Goal: Information Seeking & Learning: Compare options

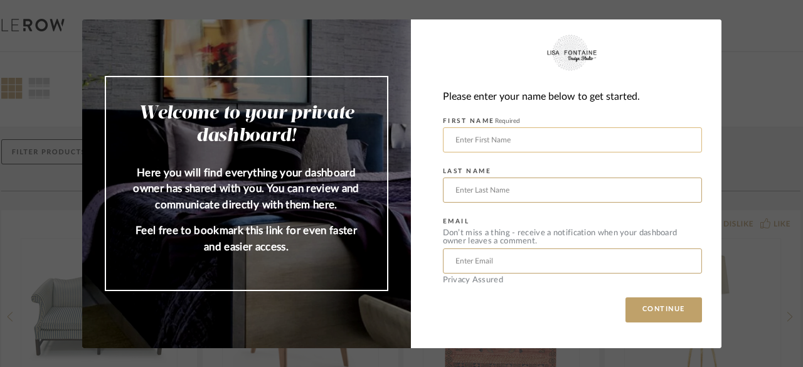
click at [506, 133] on input "text" at bounding box center [572, 139] width 259 height 25
type input "Zoya"
type input "[PERSON_NAME]"
type input "[EMAIL_ADDRESS][PERSON_NAME][DOMAIN_NAME]"
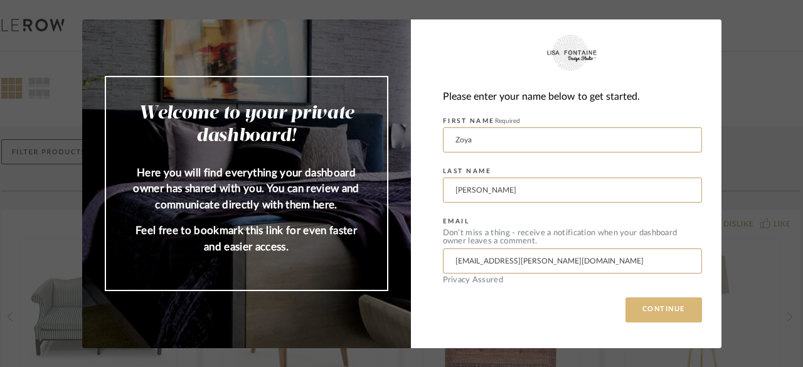
click at [659, 305] on button "CONTINUE" at bounding box center [663, 309] width 77 height 25
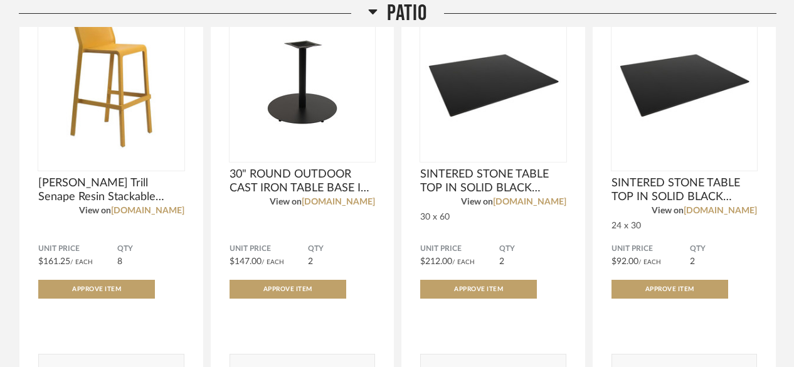
scroll to position [269, 0]
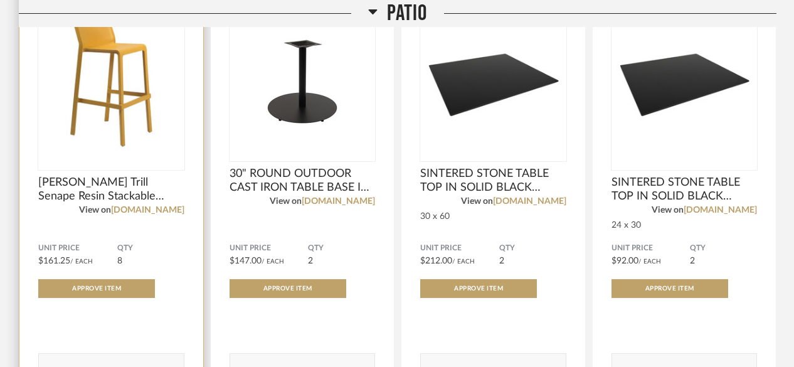
click at [87, 194] on span "[PERSON_NAME] Trill Senape Resin Stackable Outdoor Bar Stool" at bounding box center [111, 190] width 146 height 28
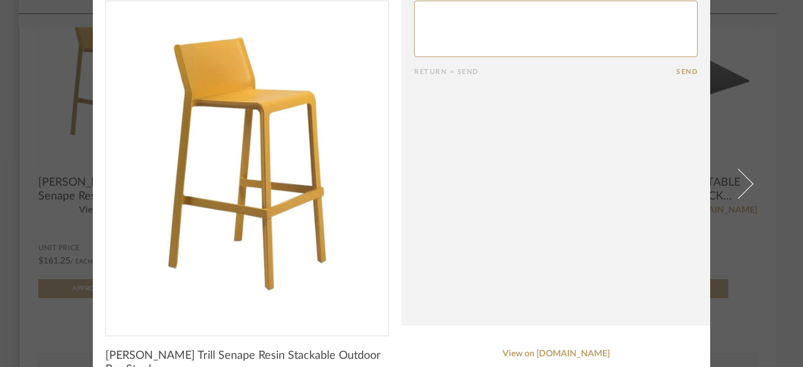
scroll to position [0, 0]
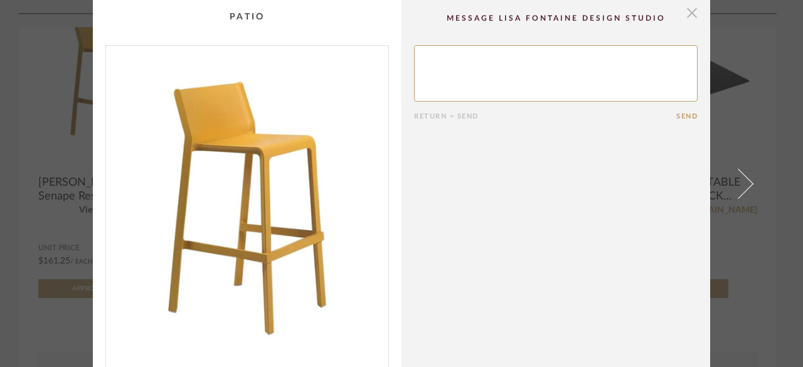
click at [692, 15] on span "button" at bounding box center [691, 12] width 25 height 25
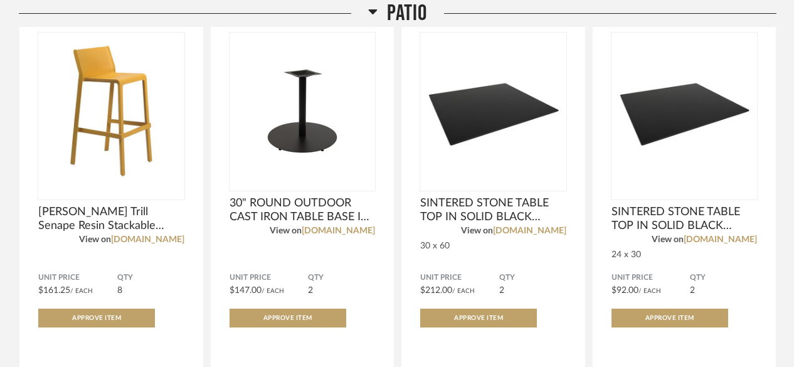
scroll to position [228, 0]
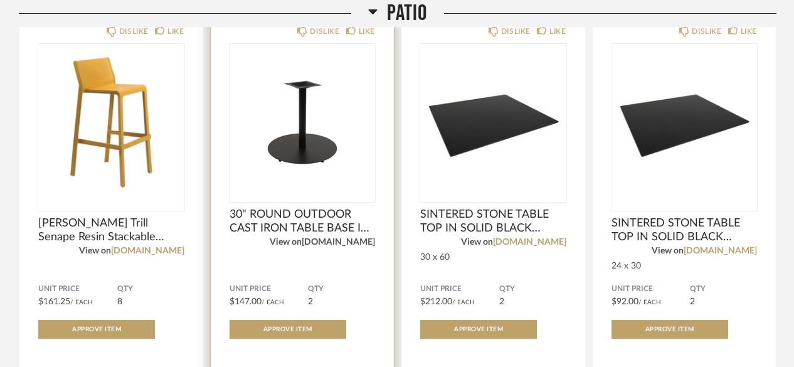
click at [337, 246] on link "[DOMAIN_NAME]" at bounding box center [338, 242] width 73 height 9
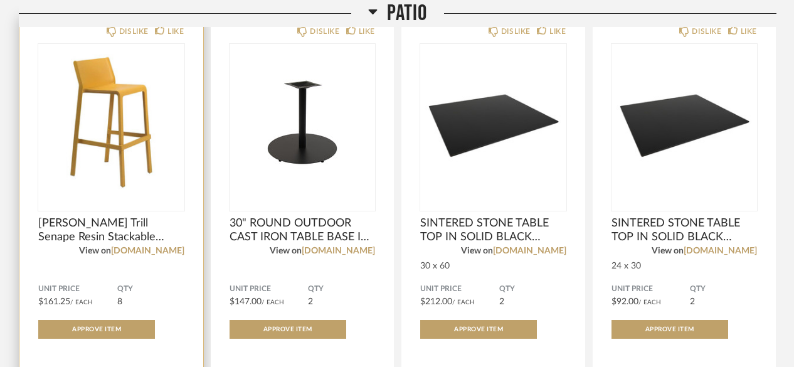
click at [129, 92] on img "0" at bounding box center [111, 122] width 146 height 157
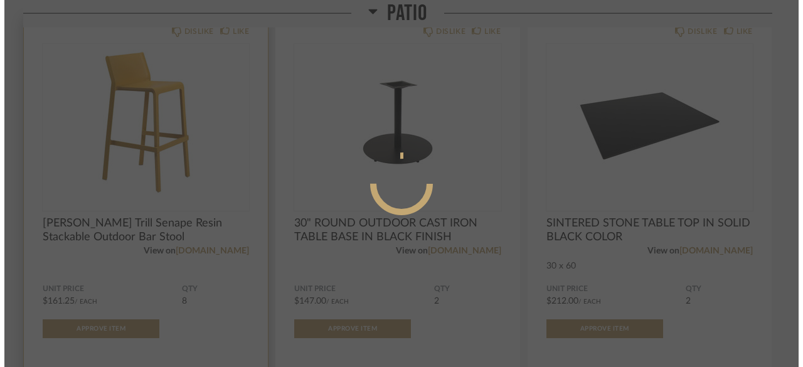
scroll to position [0, 0]
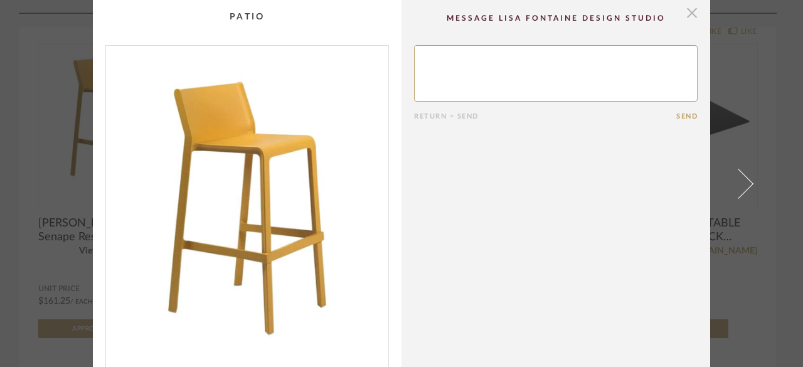
click at [693, 9] on span "button" at bounding box center [691, 12] width 25 height 25
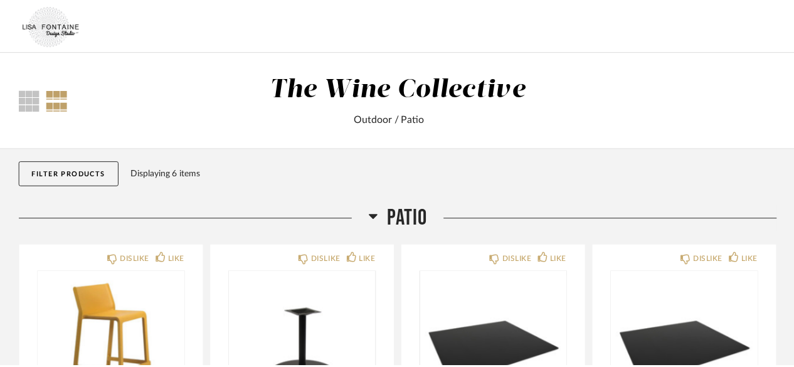
scroll to position [228, 0]
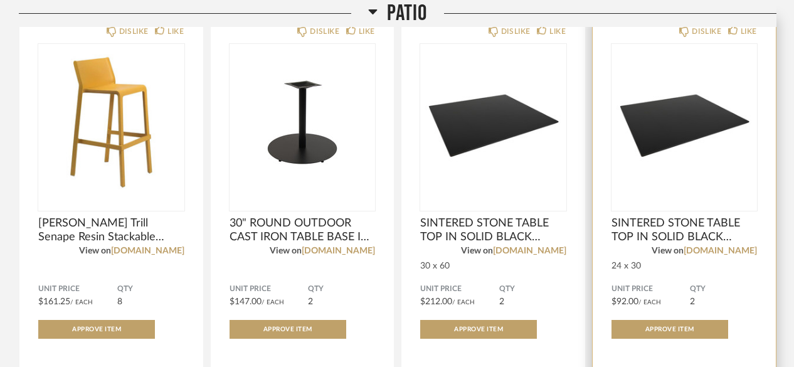
click at [701, 129] on img "0" at bounding box center [685, 122] width 146 height 157
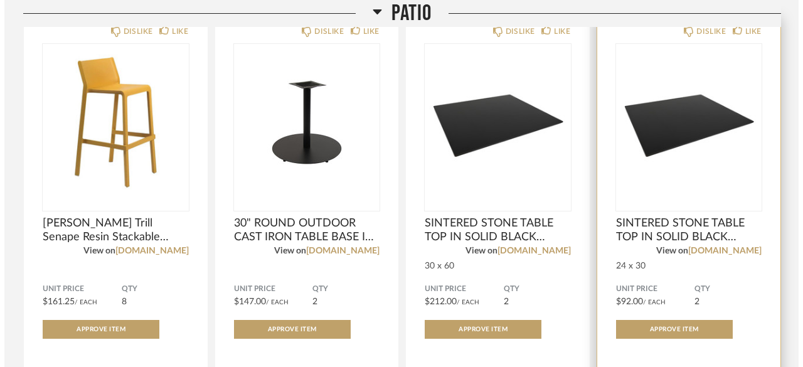
scroll to position [0, 0]
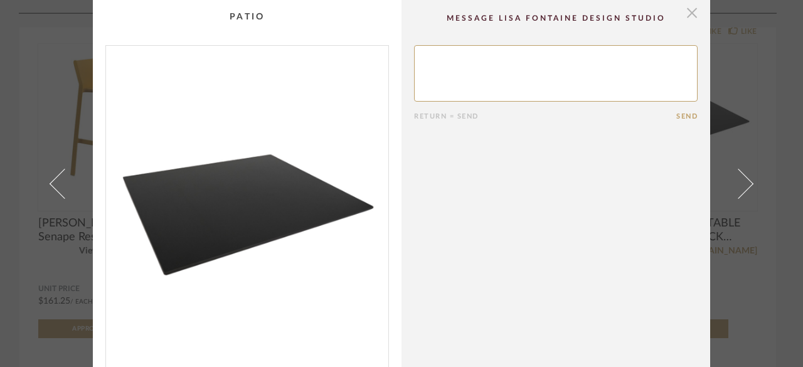
click at [686, 11] on span "button" at bounding box center [691, 12] width 25 height 25
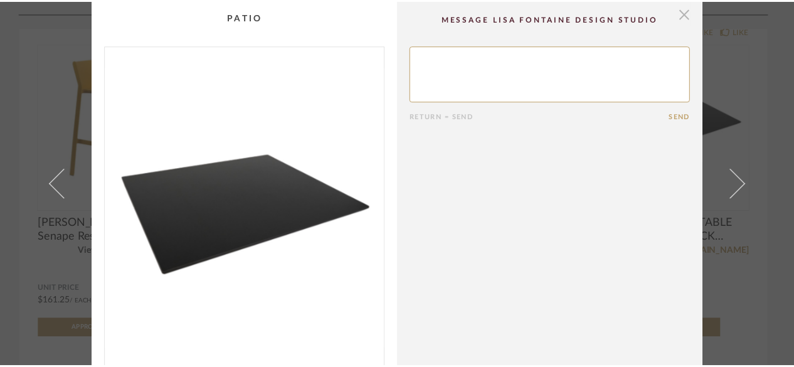
scroll to position [228, 0]
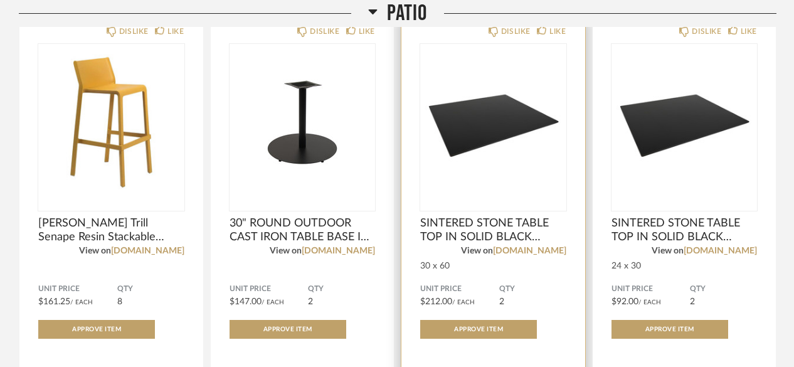
click at [454, 148] on img "0" at bounding box center [493, 122] width 146 height 157
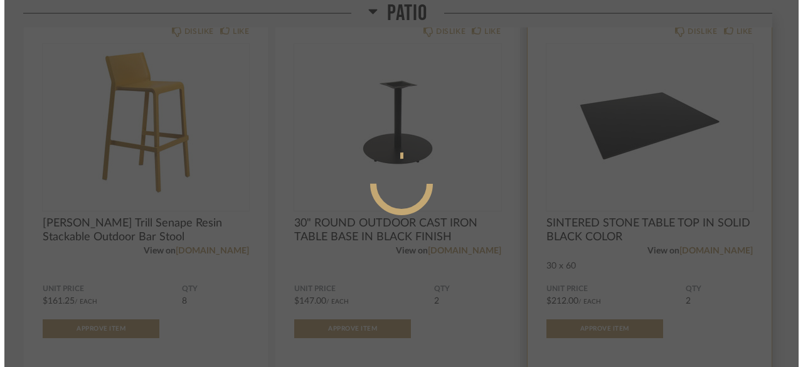
scroll to position [0, 0]
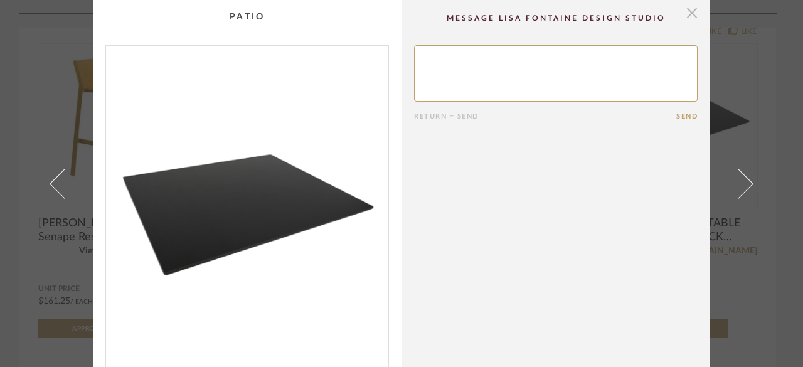
click at [690, 17] on span "button" at bounding box center [691, 12] width 25 height 25
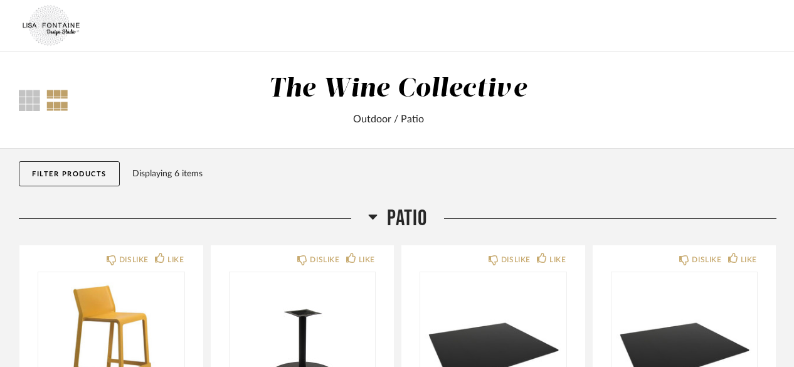
click at [605, 196] on div "Filter Products Displaying 6 items" at bounding box center [398, 177] width 758 height 56
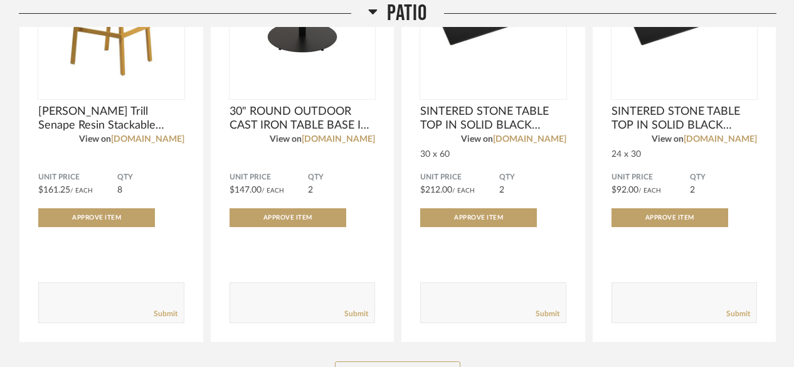
scroll to position [343, 0]
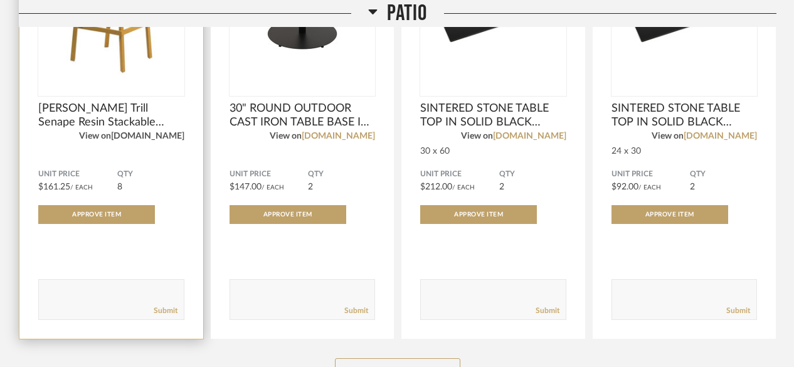
click at [114, 137] on link "[DOMAIN_NAME]" at bounding box center [147, 136] width 73 height 9
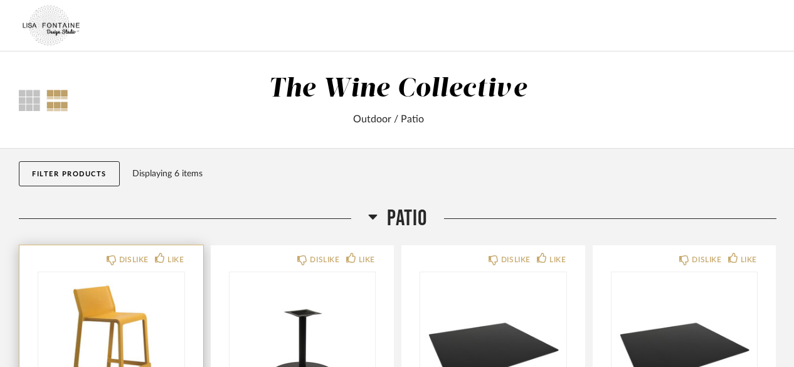
scroll to position [0, 0]
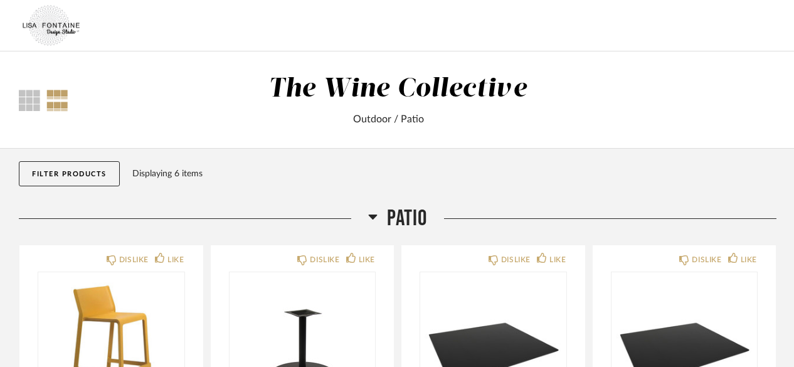
click at [161, 181] on div "Filter Products Displaying 6 items" at bounding box center [398, 177] width 758 height 56
click at [162, 173] on div "Displaying 6 items" at bounding box center [451, 174] width 639 height 14
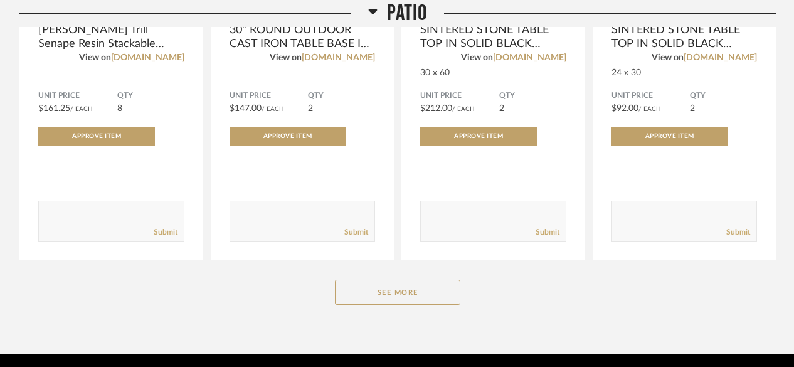
scroll to position [479, 0]
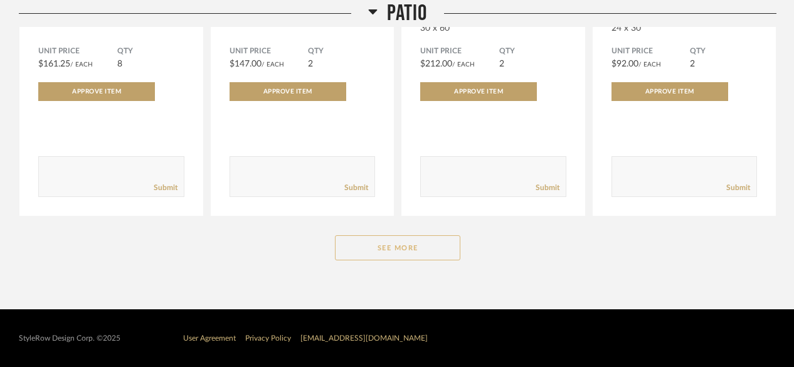
click at [412, 253] on button "See More" at bounding box center [397, 247] width 125 height 25
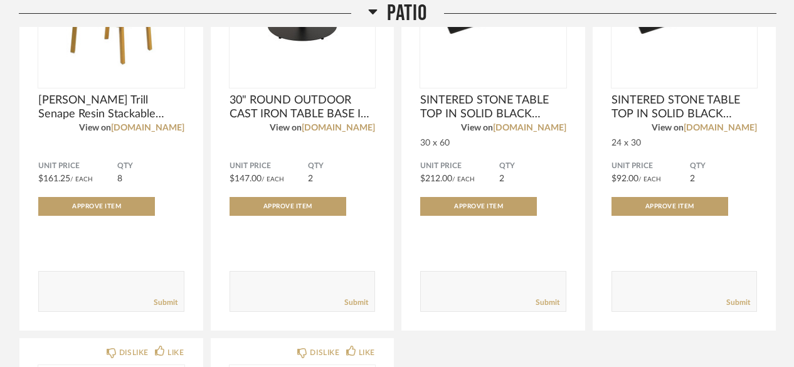
scroll to position [346, 0]
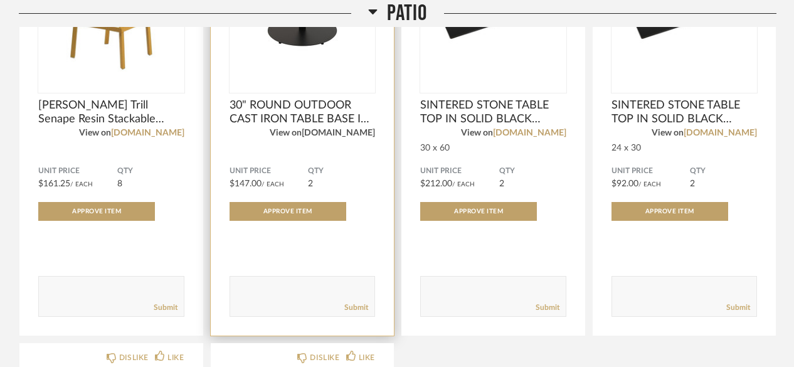
click at [302, 137] on link "[DOMAIN_NAME]" at bounding box center [338, 133] width 73 height 9
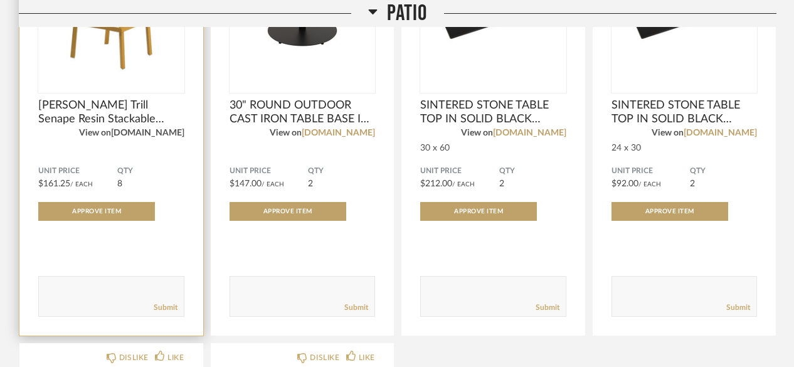
click at [123, 135] on link "[DOMAIN_NAME]" at bounding box center [147, 133] width 73 height 9
